Goal: Task Accomplishment & Management: Complete application form

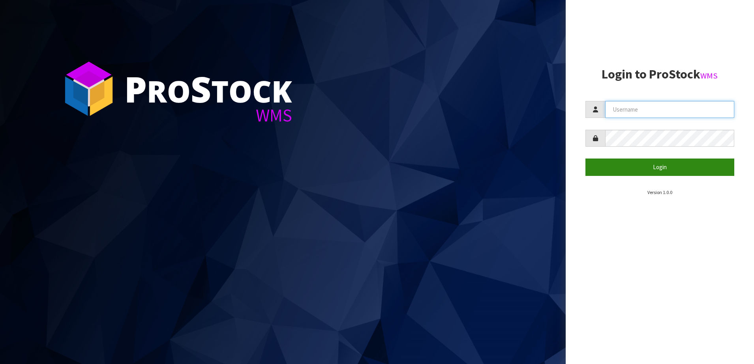
type input "SHEPHERD"
click at [633, 163] on button "Login" at bounding box center [660, 167] width 149 height 17
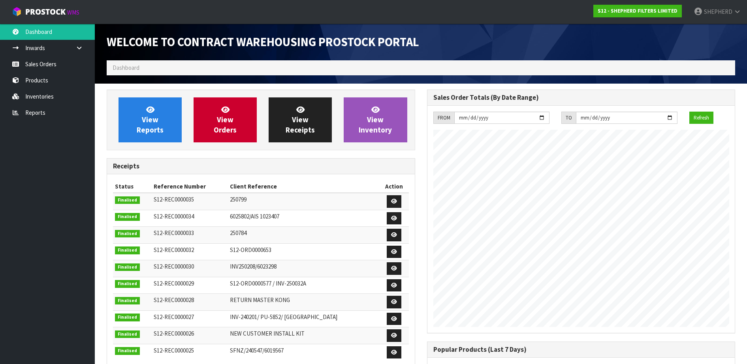
scroll to position [374, 320]
click at [53, 66] on link "Sales Orders" at bounding box center [47, 64] width 95 height 16
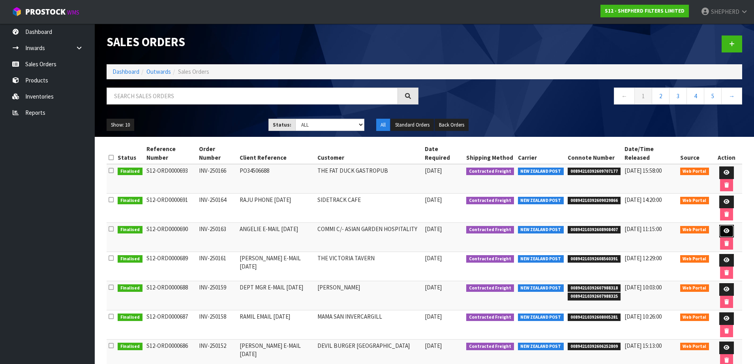
click at [724, 229] on icon at bounding box center [727, 231] width 6 height 5
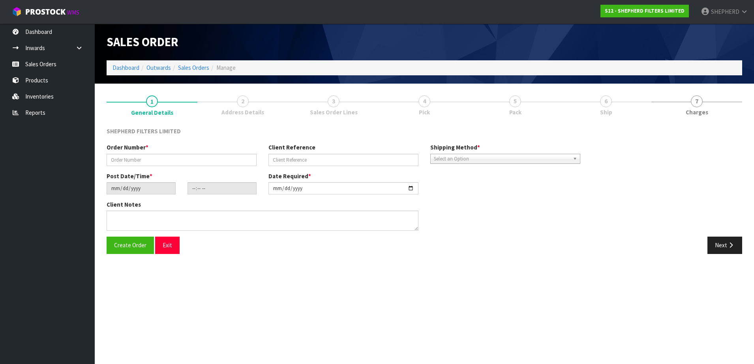
type input "INV-250163"
type input "ANGELIE E-MAIL [DATE]"
type input "2025-10-10"
type input "07:24:00.000"
type input "2025-10-10"
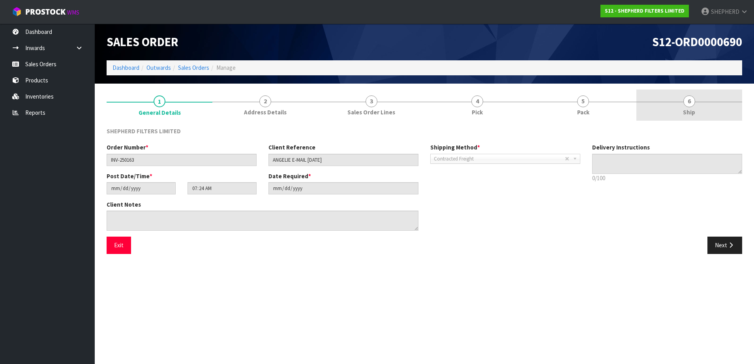
click at [688, 103] on span "6" at bounding box center [690, 102] width 12 height 12
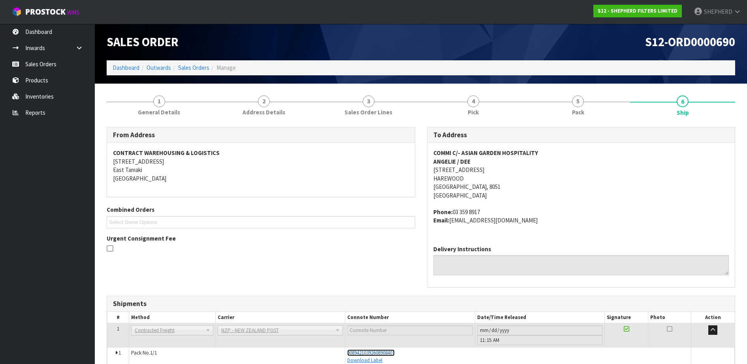
click at [387, 353] on span "00894210392608908407" at bounding box center [370, 353] width 47 height 7
click at [56, 68] on link "Sales Orders" at bounding box center [47, 64] width 95 height 16
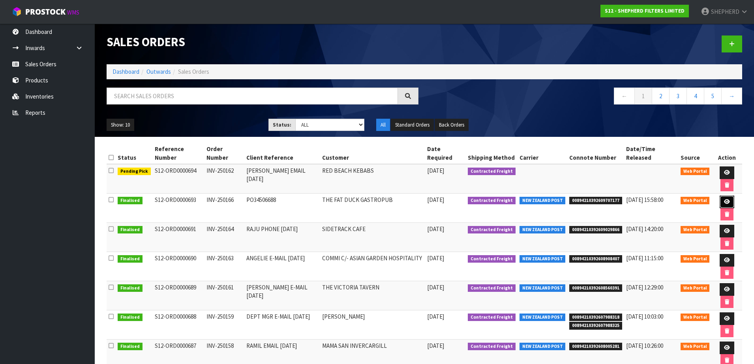
click at [724, 199] on icon at bounding box center [727, 201] width 6 height 5
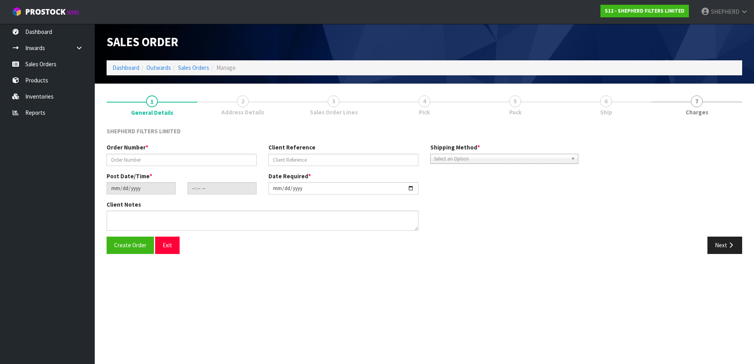
type input "INV-250166"
type input "PO34506688"
type input "2025-10-13"
type input "21:21:00.000"
type input "[DATE]"
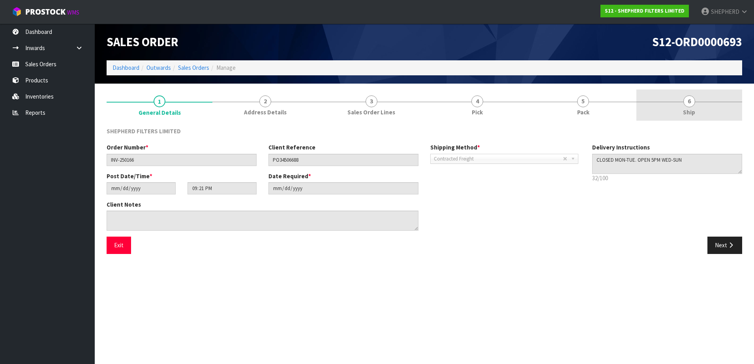
click at [692, 101] on span "6" at bounding box center [690, 102] width 12 height 12
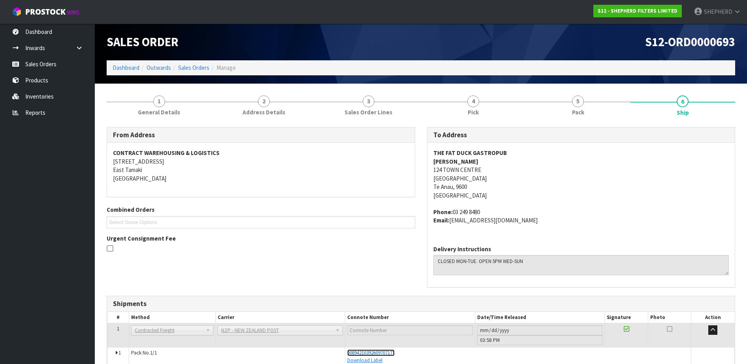
click at [383, 353] on span "00894210392609707177" at bounding box center [370, 353] width 47 height 7
click at [45, 70] on link "Sales Orders" at bounding box center [47, 64] width 95 height 16
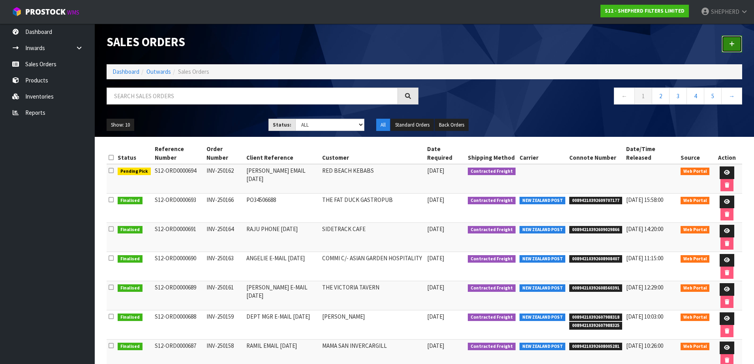
click at [728, 42] on link at bounding box center [732, 44] width 21 height 17
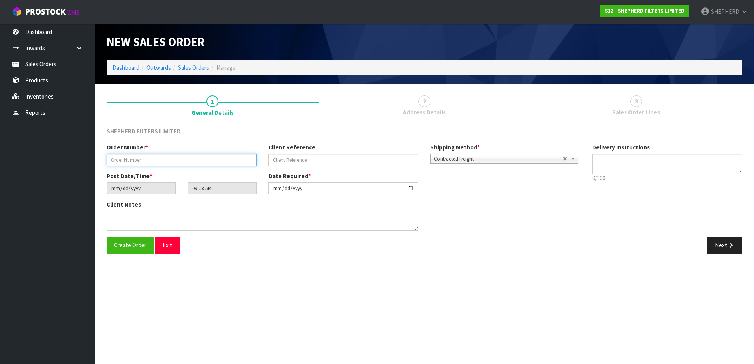
click at [173, 161] on input "text" at bounding box center [182, 160] width 150 height 12
click at [127, 161] on input "text" at bounding box center [182, 160] width 150 height 12
paste input "INV-250168"
type input "INV-250168"
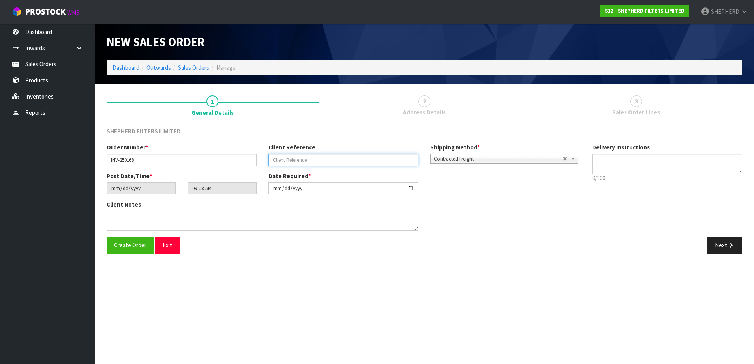
click at [342, 160] on input "text" at bounding box center [344, 160] width 150 height 12
click at [283, 161] on input "text" at bounding box center [344, 160] width 150 height 12
paste input "[PERSON_NAME] E-MAIL [DATE]"
type input "[PERSON_NAME] E-MAIL [DATE]"
click at [630, 163] on textarea at bounding box center [667, 164] width 150 height 20
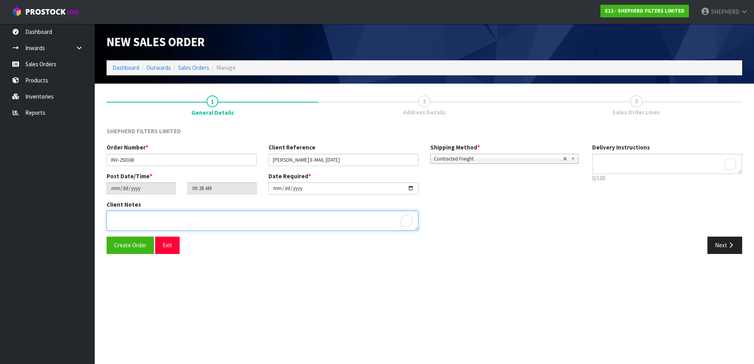
click at [148, 226] on textarea "To enrich screen reader interactions, please activate Accessibility in Grammarl…" at bounding box center [263, 221] width 312 height 20
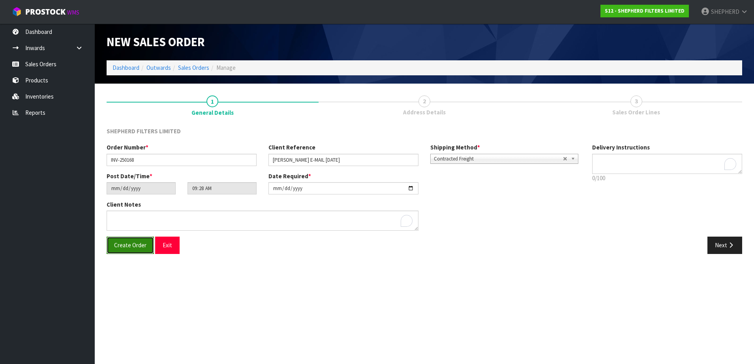
click at [130, 244] on span "Create Order" at bounding box center [130, 246] width 32 height 8
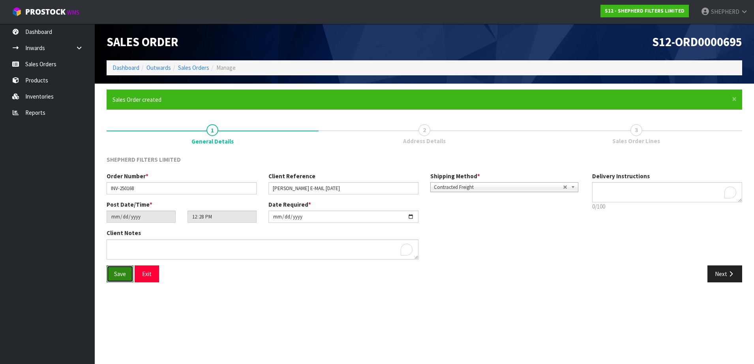
click at [116, 273] on span "Save" at bounding box center [120, 275] width 12 height 8
type input "15:28:00.000"
click at [724, 272] on button "Next" at bounding box center [725, 274] width 35 height 17
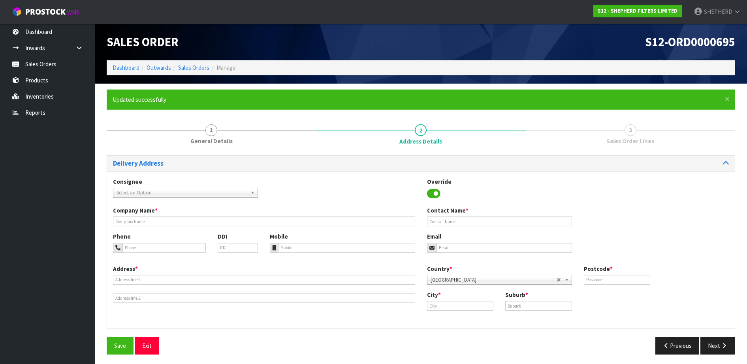
click at [213, 196] on span "Select an Option" at bounding box center [181, 192] width 131 height 9
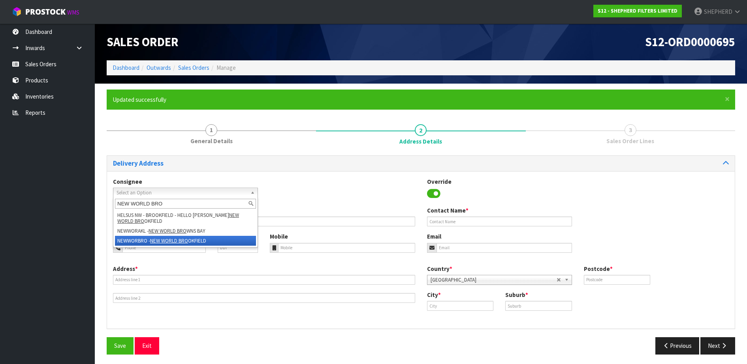
type input "NEW WORLD BRO"
click at [192, 237] on li "NEWWORBRO - NEW WORLD BRO OKFIELD" at bounding box center [185, 241] width 141 height 10
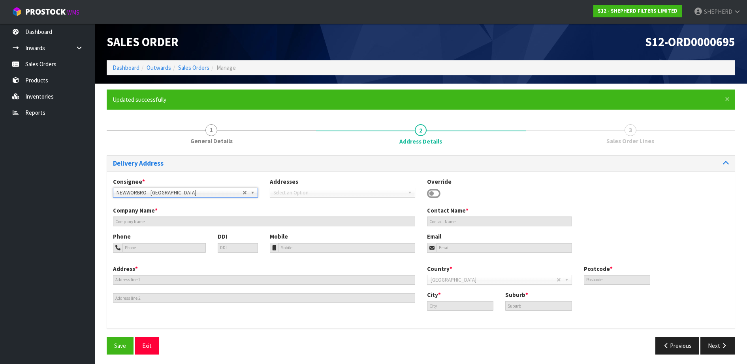
type input "NEW WORLD BROOKFIELD"
type input "MICHELLE JEFFERY"
type input "07 576 2850"
type input "Michelle.Jeffery@nw.co.nz"
type input "89 BELLEVUE ROAD"
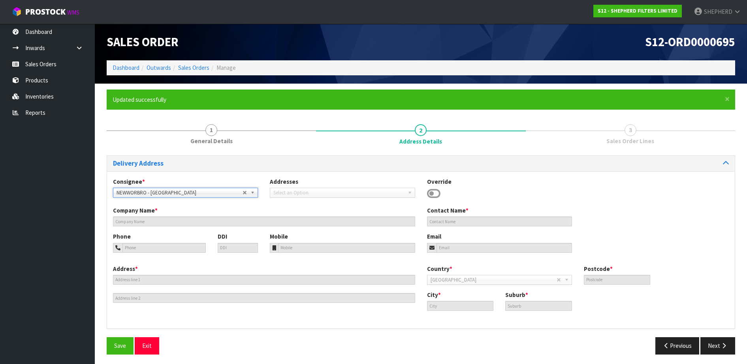
type input "3110"
type input "Tauranga Bay of Plenty"
type input "BROOKFIELD"
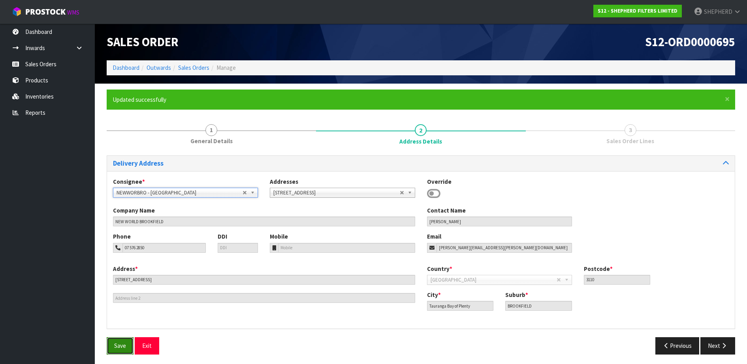
click at [124, 348] on span "Save" at bounding box center [120, 346] width 12 height 8
click at [717, 345] on button "Next" at bounding box center [717, 346] width 35 height 17
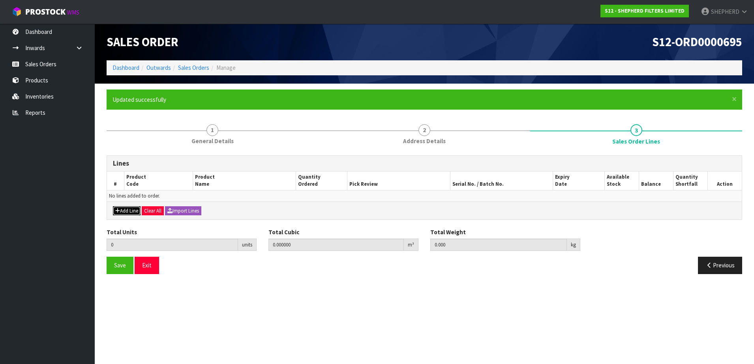
click at [121, 211] on button "Add Line" at bounding box center [127, 211] width 28 height 9
type input "0"
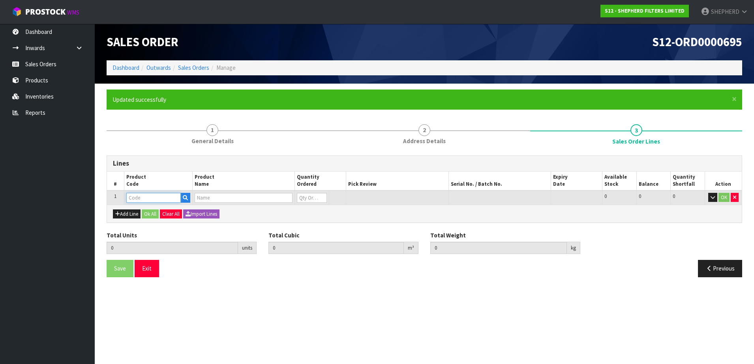
click at [149, 197] on input "text" at bounding box center [153, 198] width 54 height 10
type input "SF550550"
type input "0.000000"
type input "0.000"
type input "SHEPHERD FILTERS 550 X 550 - CODE SF550550"
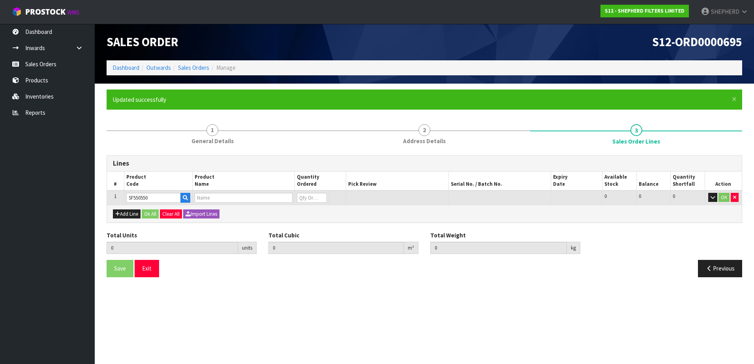
type input "0"
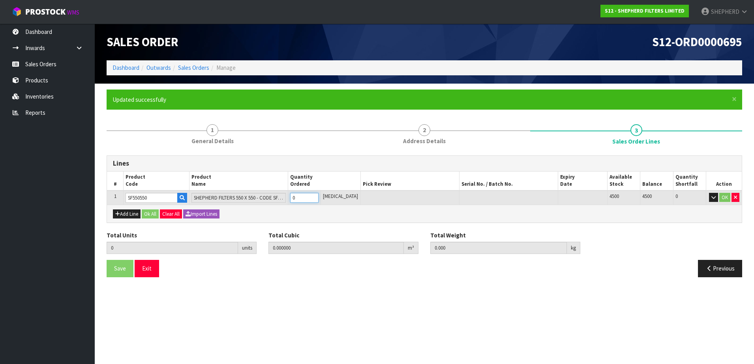
type input "5"
type input "0.002915"
type input "0.3"
type input "5"
type input "50"
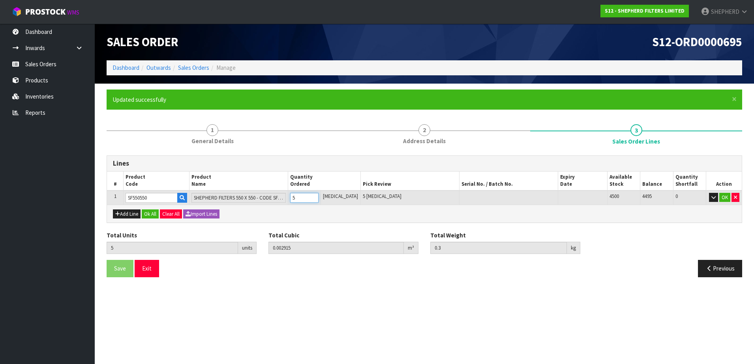
type input "0.04959"
type input "3"
type input "50"
click at [126, 214] on button "Add Line" at bounding box center [127, 214] width 28 height 9
type input "0"
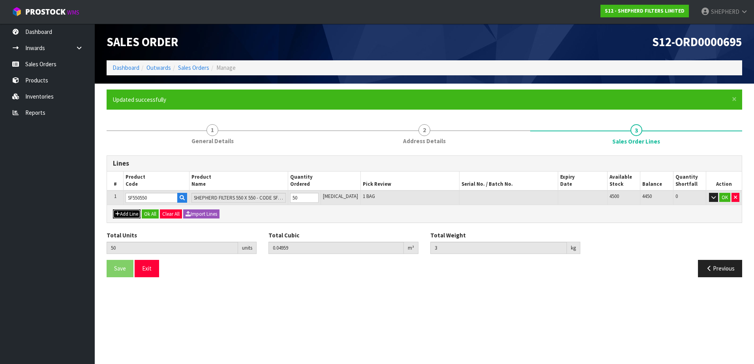
type input "0"
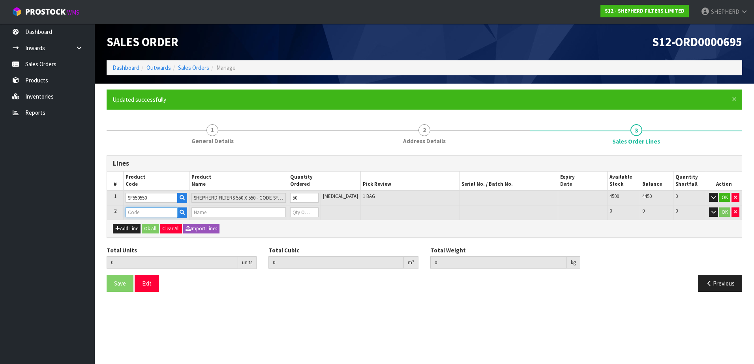
click at [137, 213] on input "text" at bounding box center [152, 213] width 52 height 10
type input "COURIER"
click at [197, 225] on link "COURIER SATCHELS (75X90CM)" at bounding box center [173, 226] width 92 height 11
type input "COURIER SATCHELS (75X90CM)"
type input "50"
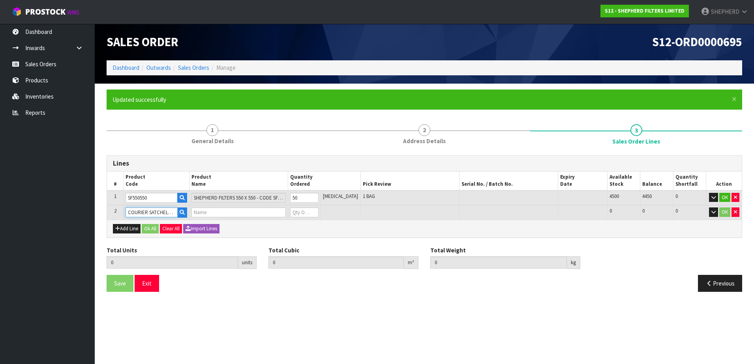
type input "0.04959"
type input "3"
type input "SINGLE-PACK SATCHELS"
type input "0"
click at [287, 209] on tr "2 COURIER SATCHELS (75X90CM) SINGLE-PACK SATCHELS 0 BAG 98 98 0 OK" at bounding box center [424, 212] width 635 height 15
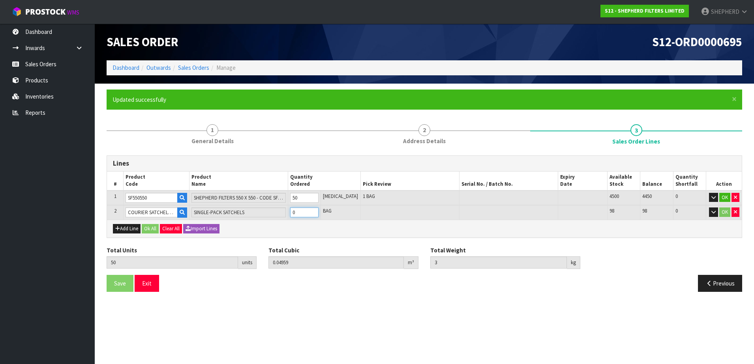
type input "51"
type input "0.049657"
type input "3.01"
type input "1"
click at [154, 228] on button "Ok All" at bounding box center [150, 228] width 17 height 9
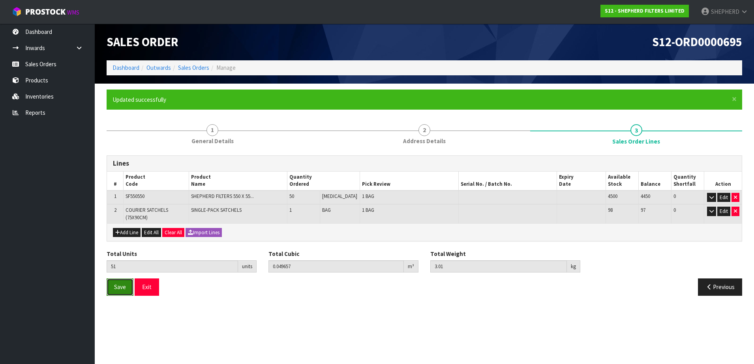
click at [119, 292] on button "Save" at bounding box center [120, 287] width 27 height 17
click at [149, 286] on button "Exit" at bounding box center [147, 287] width 24 height 17
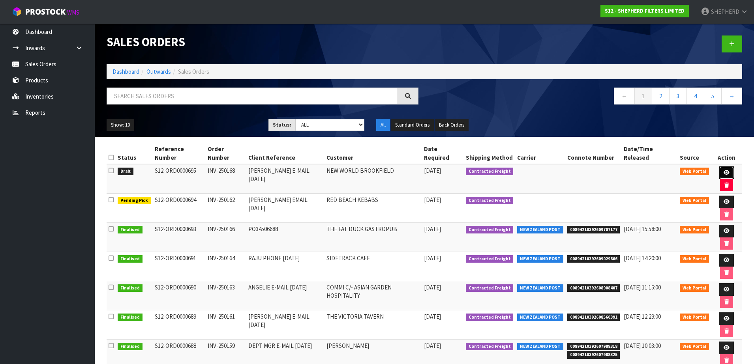
click at [724, 170] on icon at bounding box center [727, 172] width 6 height 5
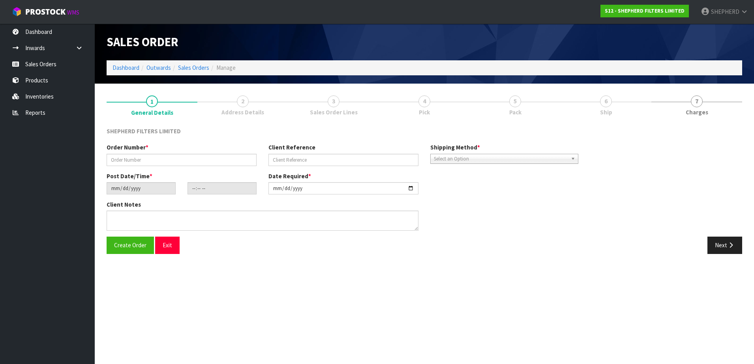
type input "INV-250168"
type input "[PERSON_NAME] E-MAIL [DATE]"
type input "[DATE]"
type input "21:28:00.000"
type input "[DATE]"
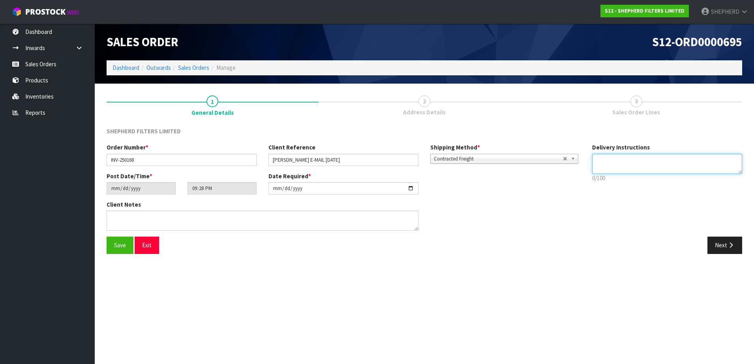
click at [664, 162] on textarea at bounding box center [667, 164] width 150 height 20
type textarea "ATTN: MICHELLE JEFFERY"
click at [116, 249] on span "Save" at bounding box center [120, 246] width 12 height 8
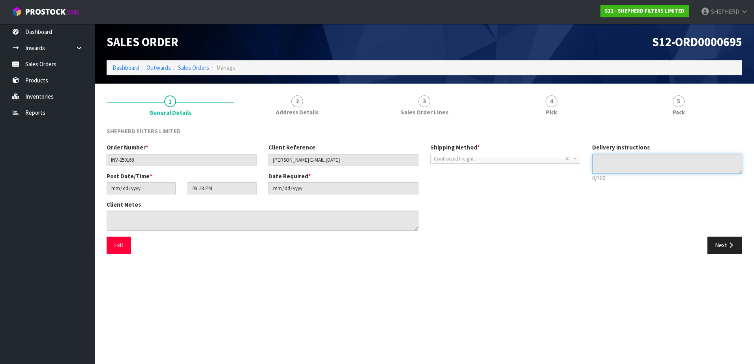
click at [606, 160] on textarea at bounding box center [667, 164] width 150 height 20
click at [605, 161] on textarea at bounding box center [667, 164] width 150 height 20
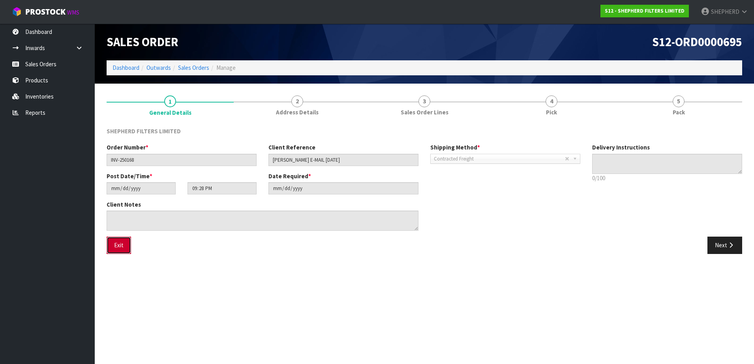
click at [121, 247] on button "Exit" at bounding box center [119, 245] width 24 height 17
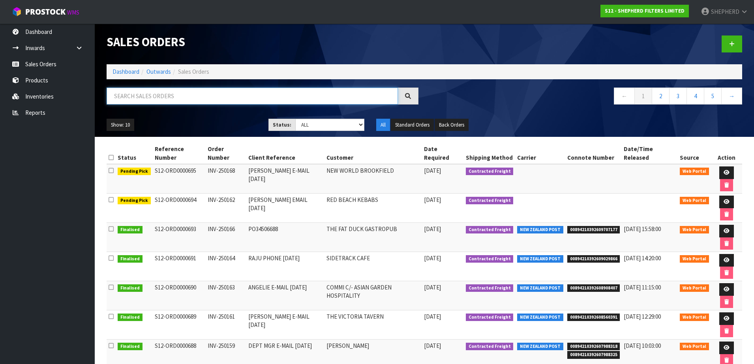
click at [171, 95] on input "text" at bounding box center [252, 96] width 291 height 17
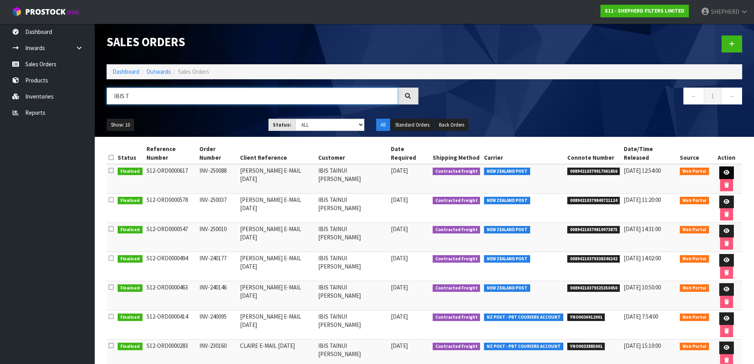
type input "IBIS T"
click at [720, 167] on link at bounding box center [727, 173] width 15 height 13
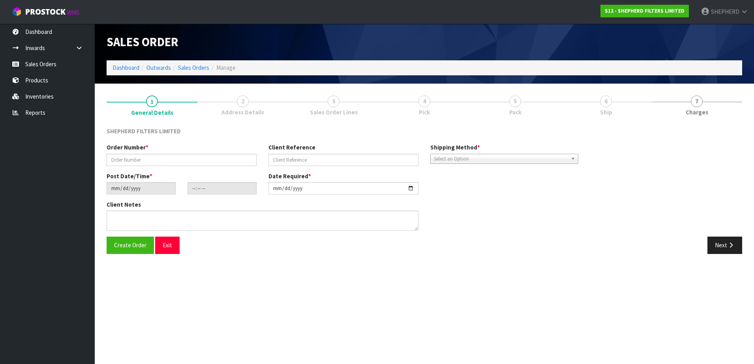
type input "INV-250088"
type input "[PERSON_NAME] E-MAIL [DATE]"
type input "[DATE]"
type input "16:42:00.000"
type input "[DATE]"
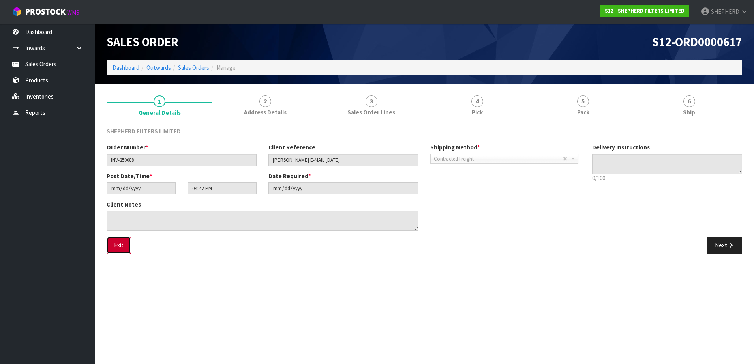
click at [116, 249] on button "Exit" at bounding box center [119, 245] width 24 height 17
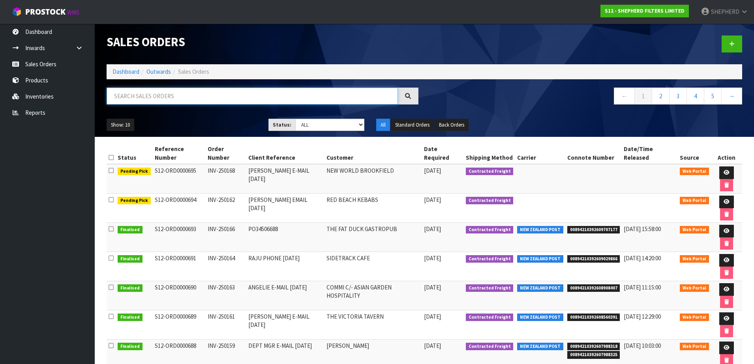
click at [163, 98] on input "text" at bounding box center [252, 96] width 291 height 17
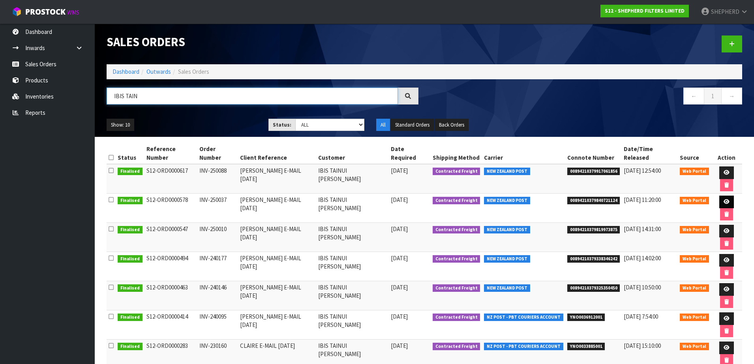
type input "IBIS TAIN"
click at [720, 196] on link at bounding box center [727, 202] width 15 height 13
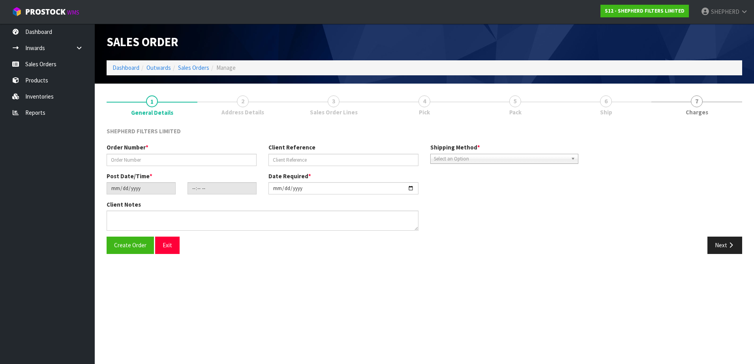
type input "INV-250037"
type input "[PERSON_NAME] E-MAIL [DATE]"
type input "[DATE]"
type input "06:18:00.000"
type input "[DATE]"
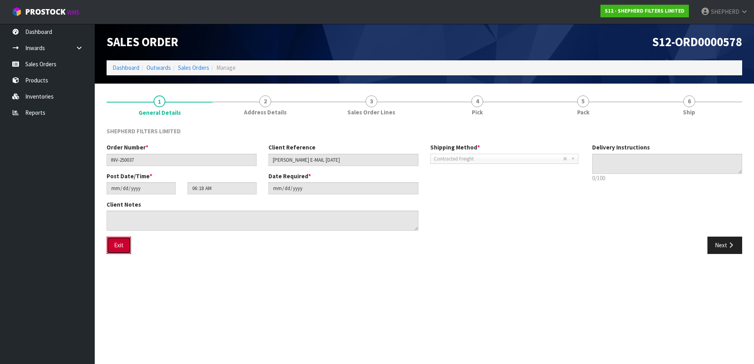
click at [121, 244] on button "Exit" at bounding box center [119, 245] width 24 height 17
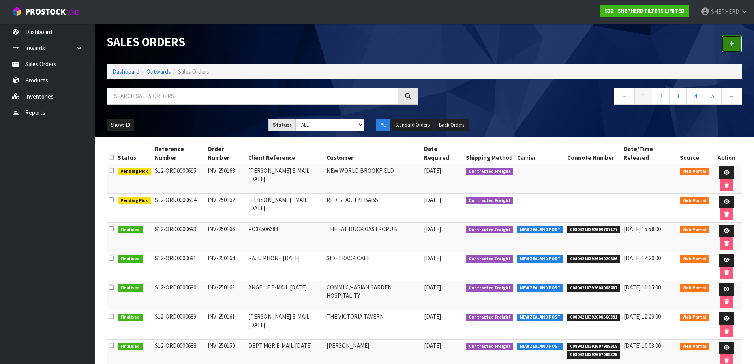
click at [729, 43] on link at bounding box center [732, 44] width 21 height 17
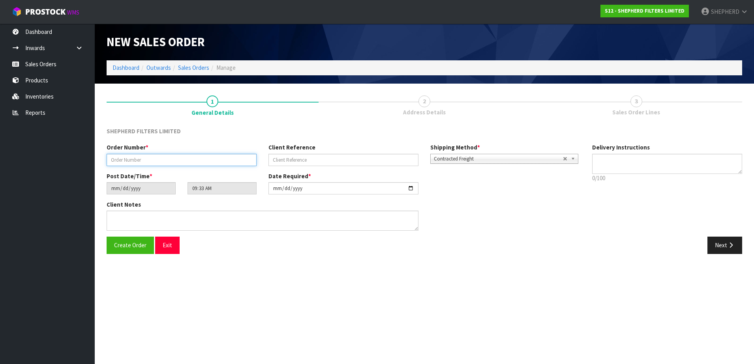
click at [152, 158] on input "text" at bounding box center [182, 160] width 150 height 12
paste input "INV-250167"
type input "INV-250167"
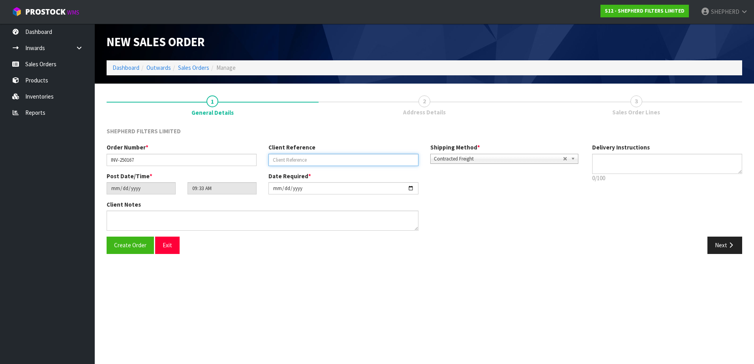
click at [280, 157] on input "text" at bounding box center [344, 160] width 150 height 12
paste input "[PERSON_NAME] E-MAIL [DATE]"
type input "[PERSON_NAME] E-MAIL [DATE]"
click at [127, 243] on span "Create Order" at bounding box center [130, 246] width 32 height 8
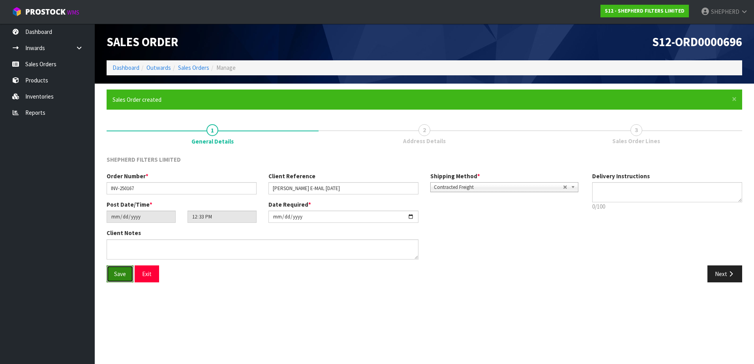
click at [122, 272] on span "Save" at bounding box center [120, 275] width 12 height 8
type input "15:33:00.000"
click at [719, 276] on button "Next" at bounding box center [725, 274] width 35 height 17
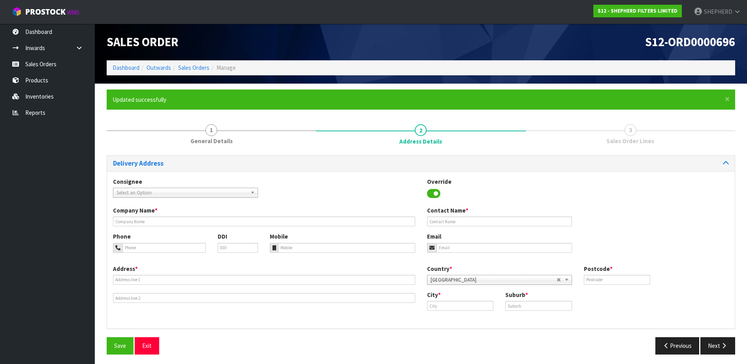
drag, startPoint x: 201, startPoint y: 193, endPoint x: 195, endPoint y: 193, distance: 5.9
click at [201, 193] on span "Select an Option" at bounding box center [181, 192] width 131 height 9
type input "IBIS"
click at [191, 212] on li "IBIS TAINUI - IBIS TAINUI [PERSON_NAME]" at bounding box center [185, 215] width 141 height 10
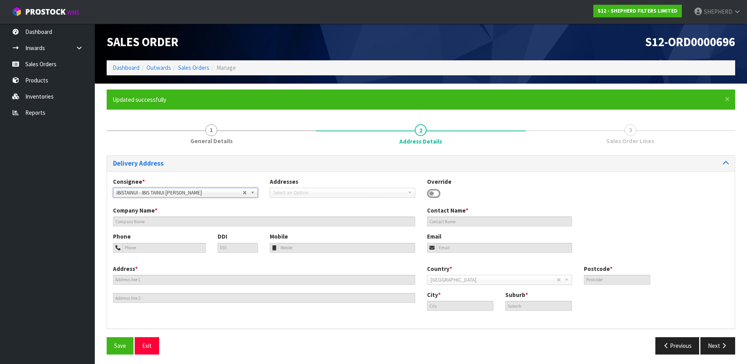
type input "IBIS TAINUI [PERSON_NAME]"
type input "[PERSON_NAME] [PERSON_NAME]"
type input "07 859 9200"
type input "[EMAIL_ADDRESS][DOMAIN_NAME]"
type input "[STREET_ADDRESS][PERSON_NAME]"
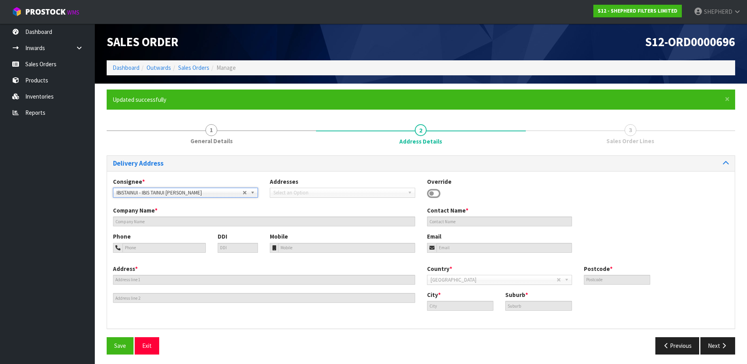
type input "3204"
type input "[PERSON_NAME] Waikato"
type input "[PERSON_NAME] CENTRAL"
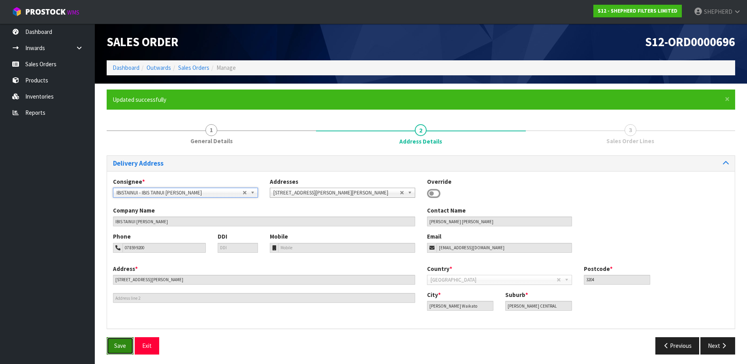
click at [117, 347] on span "Save" at bounding box center [120, 346] width 12 height 8
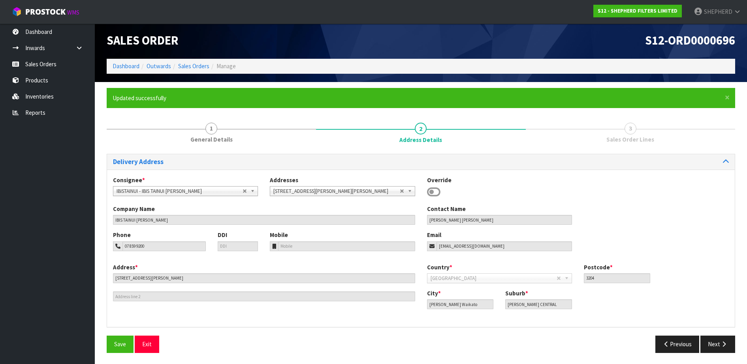
scroll to position [2, 0]
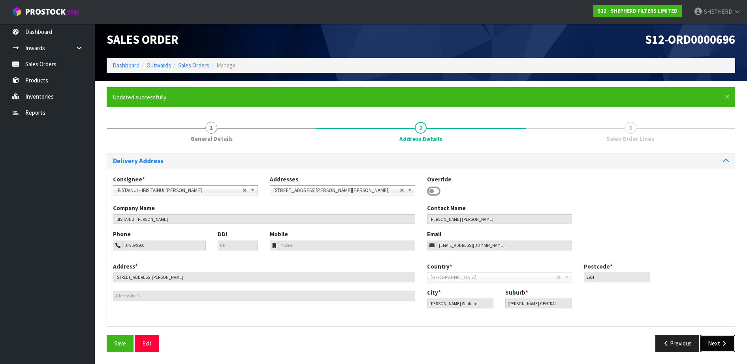
click at [714, 341] on button "Next" at bounding box center [717, 343] width 35 height 17
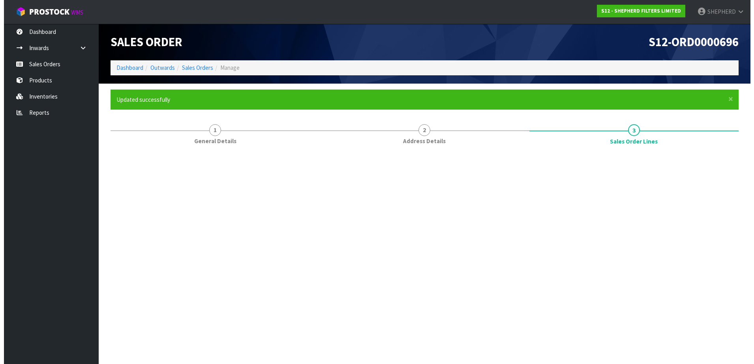
scroll to position [0, 0]
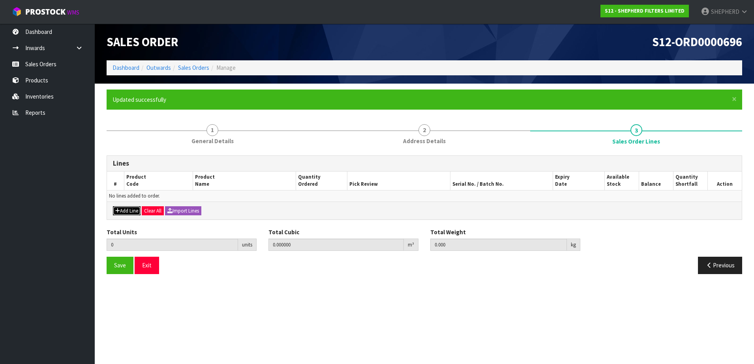
click at [118, 207] on button "Add Line" at bounding box center [127, 211] width 28 height 9
type input "0"
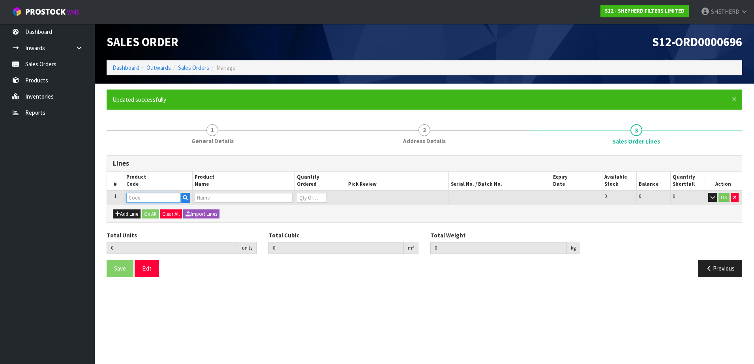
click at [142, 196] on input "text" at bounding box center [153, 198] width 54 height 10
type input "SF550550"
type input "0.000000"
type input "0.000"
type input "SHEPHERD FILTERS 550 X 550 - CODE SF550550"
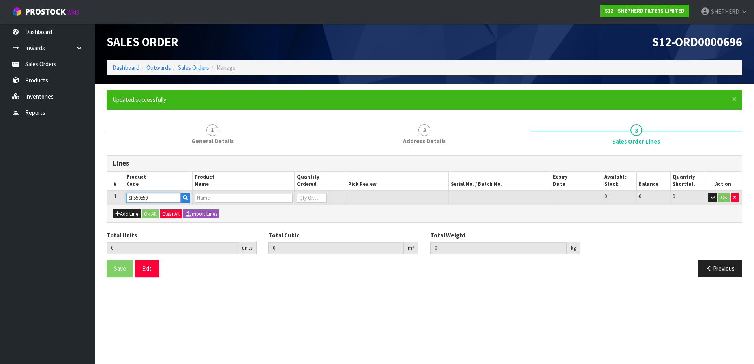
type input "0"
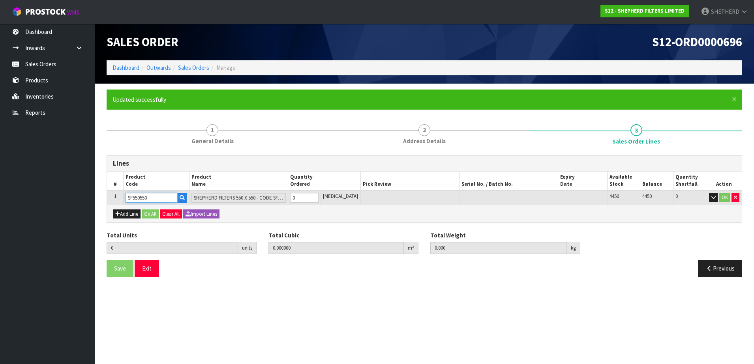
type input "SF550550"
drag, startPoint x: 312, startPoint y: 197, endPoint x: 257, endPoint y: 189, distance: 55.0
click at [257, 189] on table "# Product Code Product Name Quantity Ordered Pick Review Serial No. / Batch No.…" at bounding box center [424, 188] width 635 height 33
type input "1"
type input "0.000583"
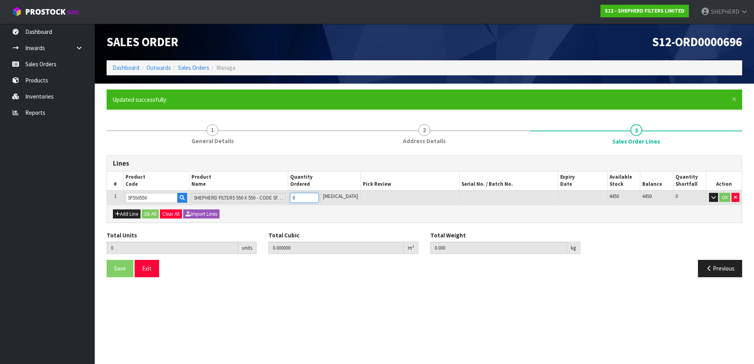
type input "0.06"
type input "1"
type input "10"
type input "0.00583"
type input "0.6"
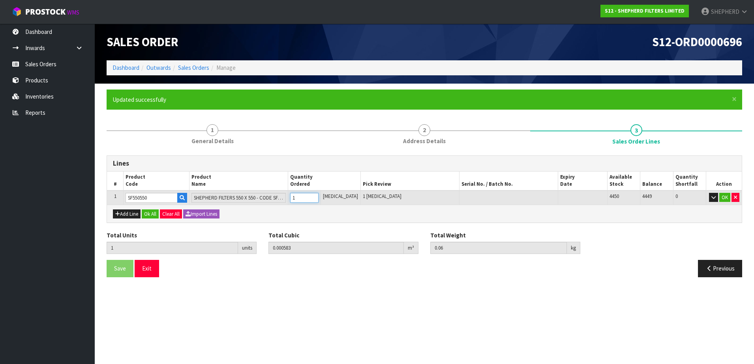
type input "10"
type input "100"
type input "0.09918"
type input "6"
type input "100"
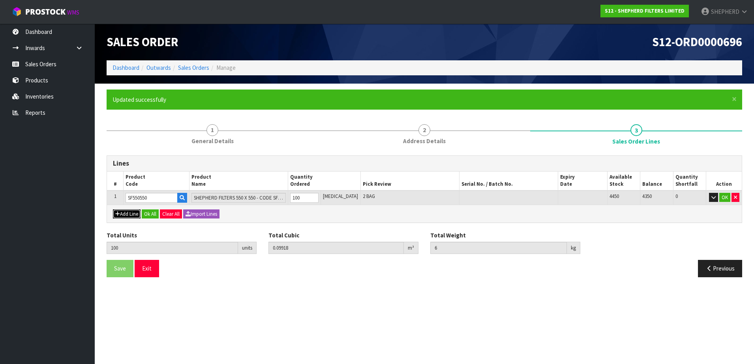
click at [129, 215] on button "Add Line" at bounding box center [127, 214] width 28 height 9
type input "0"
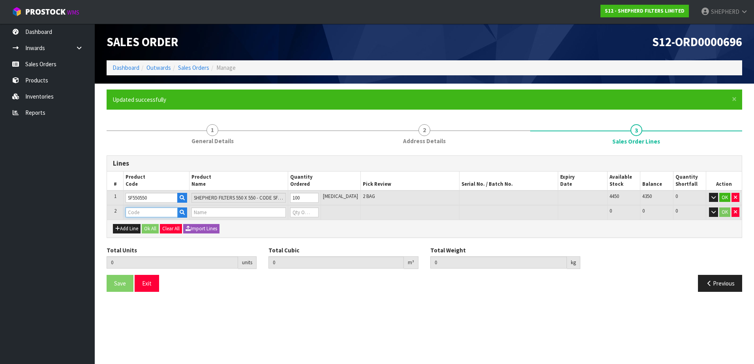
click at [141, 212] on input "text" at bounding box center [152, 213] width 52 height 10
type input "CARDB"
click at [145, 225] on strong "CARDB" at bounding box center [144, 226] width 18 height 8
type input "CARDBOARD SHIPPERS"
type input "100"
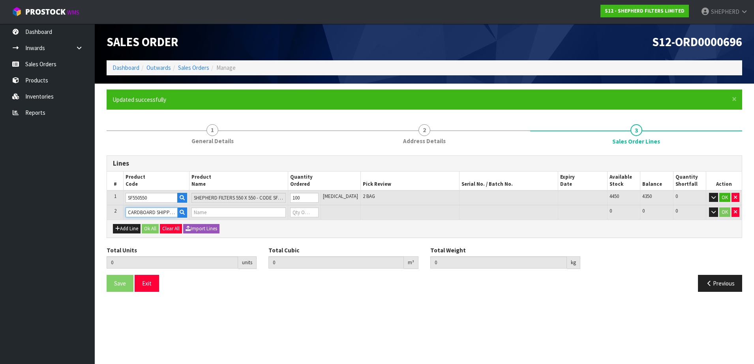
type input "0.09918"
type input "6"
type input "2-PACK BOXES"
type input "0"
drag, startPoint x: 305, startPoint y: 209, endPoint x: 276, endPoint y: 205, distance: 29.8
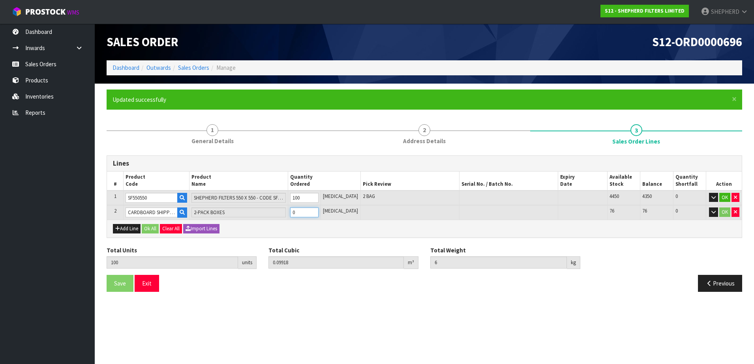
click at [276, 205] on tr "2 CARDBOARD SHIPPERS 2-PACK BOXES 0 [MEDICAL_DATA] 76 76 0 OK" at bounding box center [424, 212] width 635 height 15
type input "101"
type input "0.100126"
type input "6.1"
type input "1"
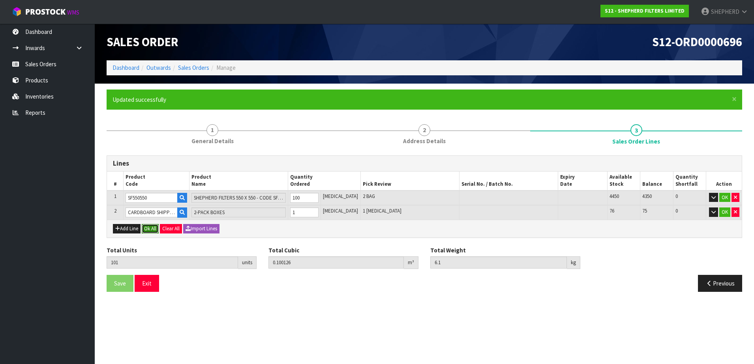
click at [155, 230] on button "Ok All" at bounding box center [150, 228] width 17 height 9
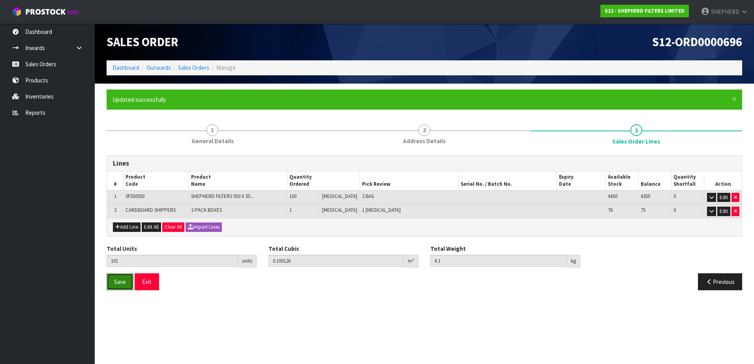
click at [123, 280] on span "Save" at bounding box center [120, 282] width 12 height 8
click at [123, 281] on span "Save" at bounding box center [120, 282] width 12 height 8
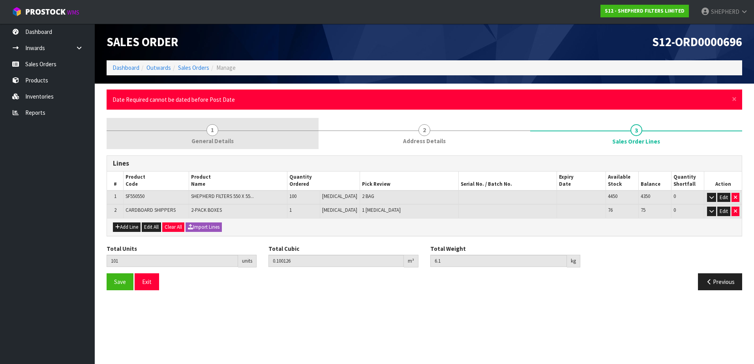
click at [211, 127] on span "1" at bounding box center [213, 130] width 12 height 12
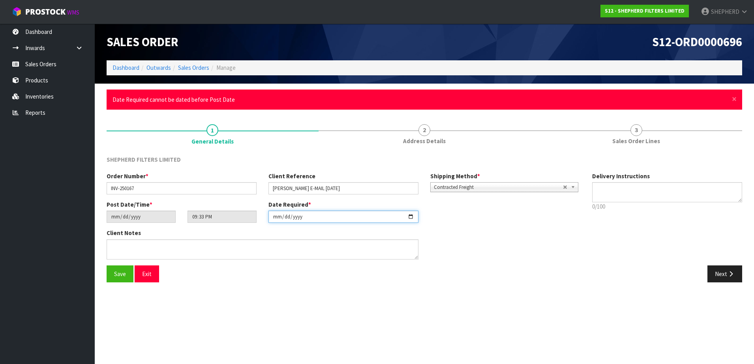
click at [289, 215] on input "[DATE]" at bounding box center [344, 217] width 150 height 12
click at [412, 217] on input "[DATE]" at bounding box center [344, 217] width 150 height 12
type input "[DATE]"
click at [119, 278] on button "Save" at bounding box center [120, 274] width 27 height 17
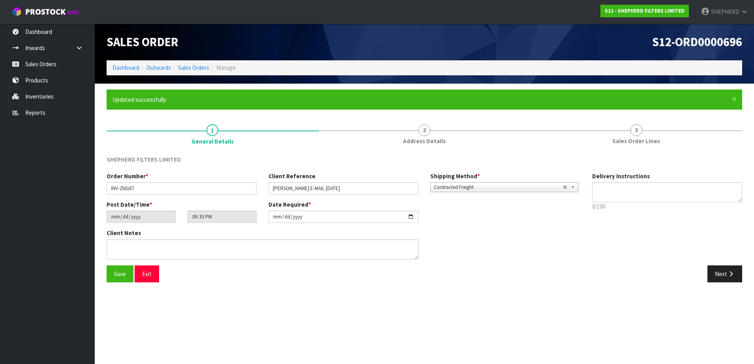
type input "[DATE]"
type input "00:33:00.000"
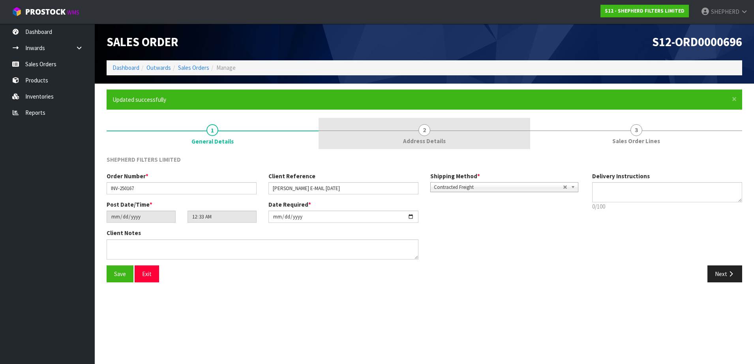
click at [425, 129] on span "2" at bounding box center [425, 130] width 12 height 12
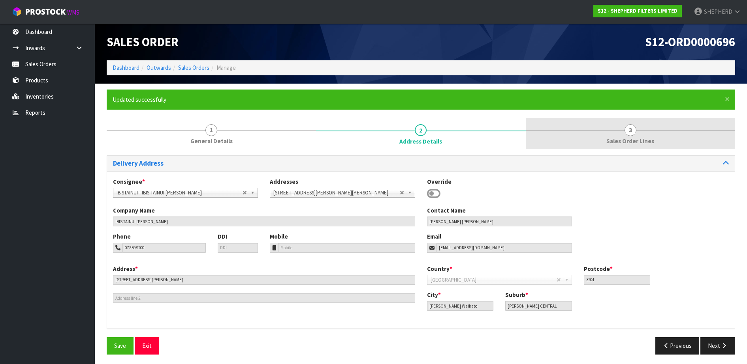
click at [631, 130] on span "3" at bounding box center [630, 130] width 12 height 12
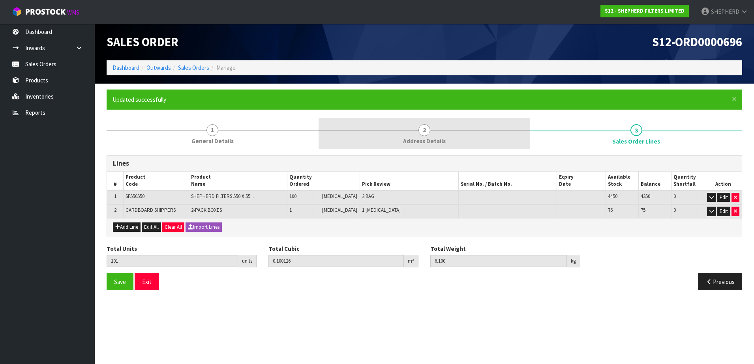
click at [426, 130] on span "2" at bounding box center [425, 130] width 12 height 12
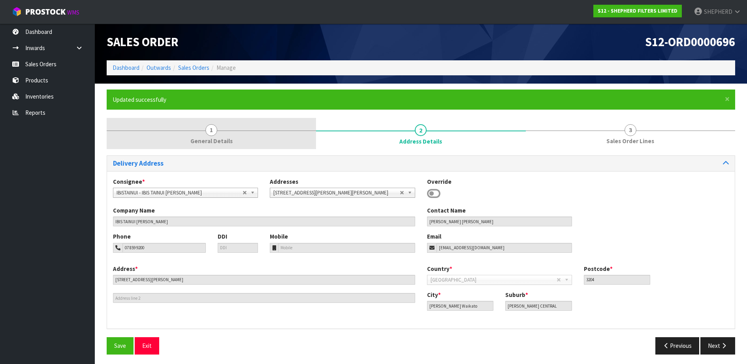
click at [213, 130] on span "1" at bounding box center [211, 130] width 12 height 12
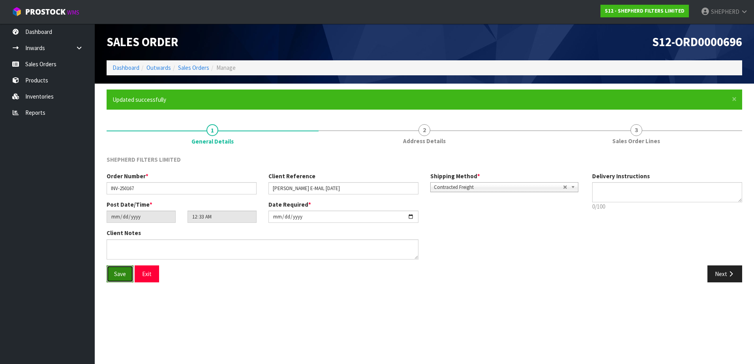
click at [121, 276] on span "Save" at bounding box center [120, 275] width 12 height 8
type input "03:33:00.000"
click at [146, 272] on button "Exit" at bounding box center [147, 274] width 24 height 17
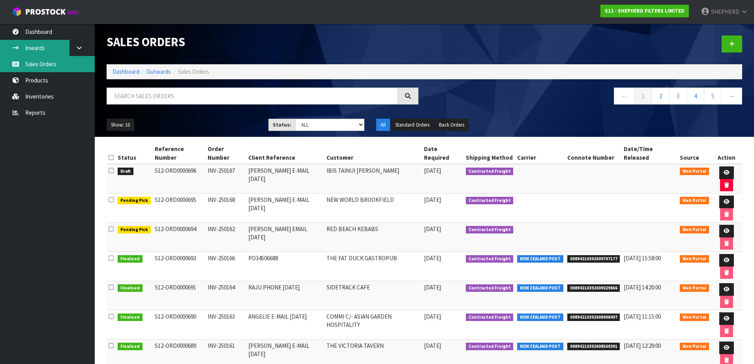
drag, startPoint x: 47, startPoint y: 66, endPoint x: 52, endPoint y: 51, distance: 16.1
click at [47, 66] on link "Sales Orders" at bounding box center [47, 64] width 95 height 16
